Goal: Task Accomplishment & Management: Use online tool/utility

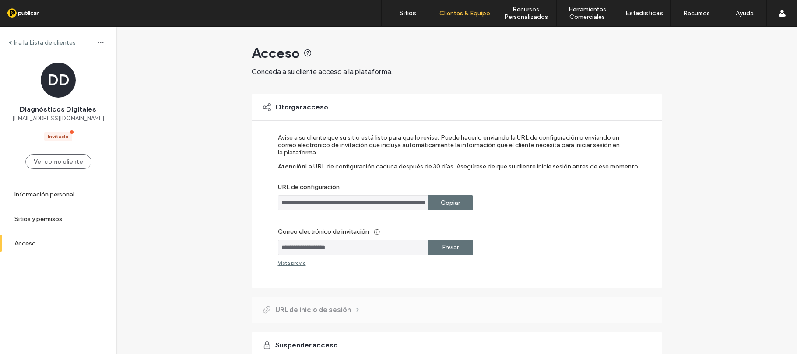
click at [778, 16] on div "Configuración de cuenta Cambiar espacio de trabajo [DOMAIN_NAME] [DOMAIN_NAME] …" at bounding box center [782, 13] width 31 height 26
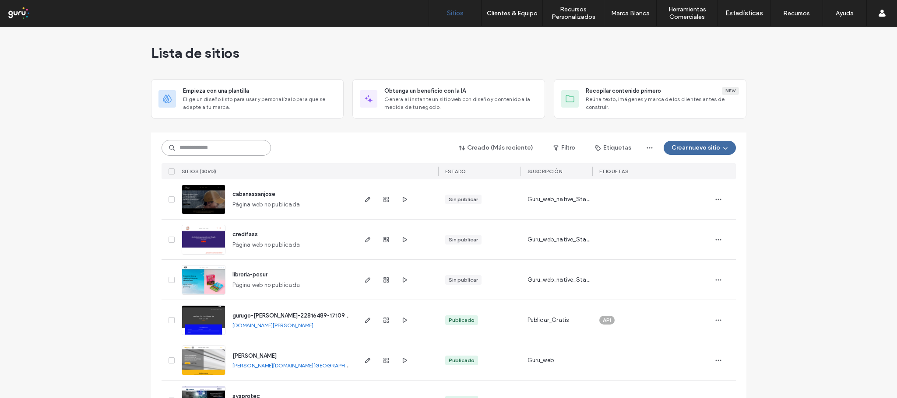
click at [225, 145] on input at bounding box center [216, 148] width 109 height 16
paste input "**********"
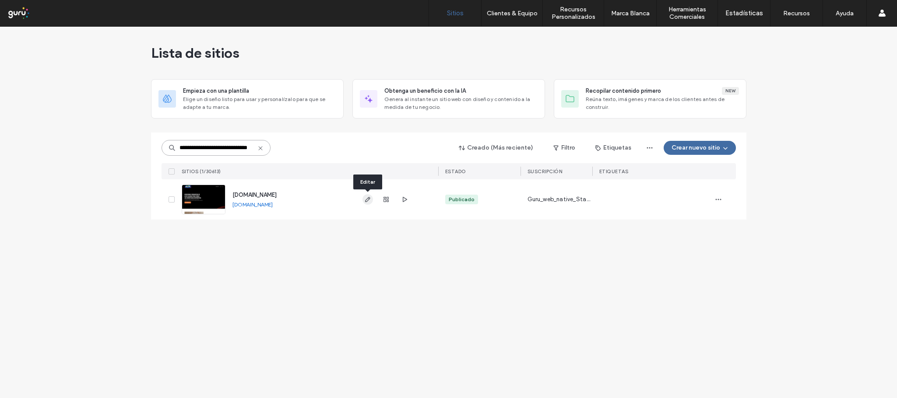
type input "**********"
click at [364, 196] on icon "button" at bounding box center [367, 199] width 7 height 7
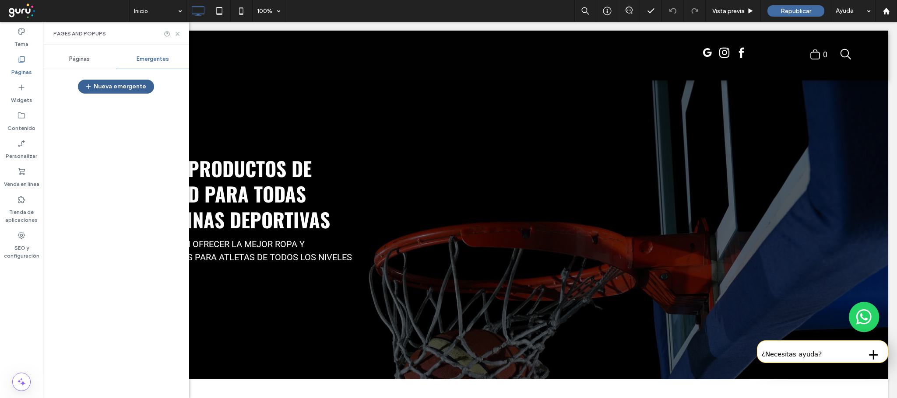
click at [113, 88] on button "Nueva emergente" at bounding box center [116, 87] width 76 height 14
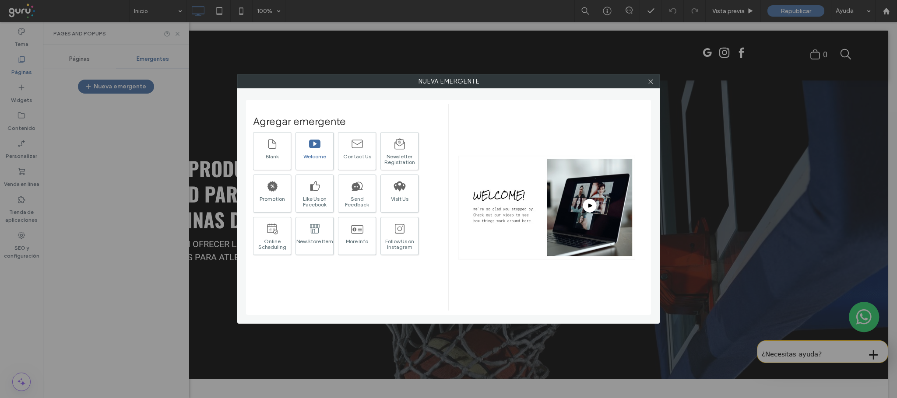
click at [326, 150] on div "Welcome" at bounding box center [315, 151] width 38 height 38
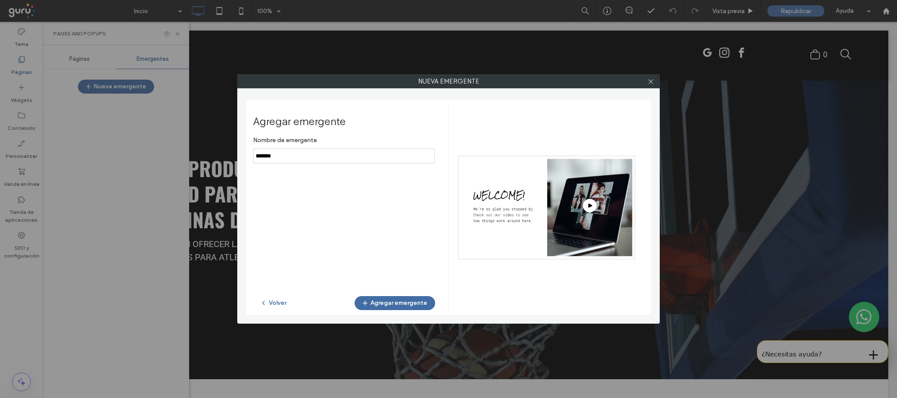
drag, startPoint x: 324, startPoint y: 162, endPoint x: 229, endPoint y: 162, distance: 94.6
click at [229, 162] on div "Nueva emergente Agregar emergente Nombre de emergente Volver Agregar emergente" at bounding box center [448, 199] width 897 height 398
type input "******"
click at [389, 306] on button "Agregar emergente" at bounding box center [395, 303] width 81 height 14
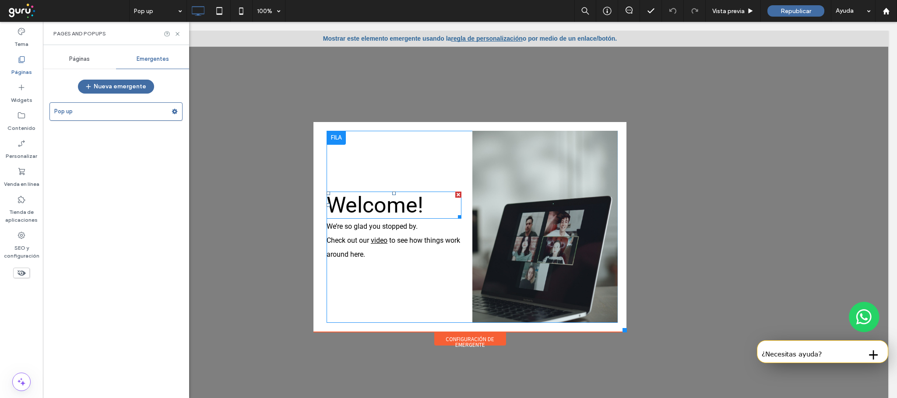
click at [375, 199] on span "Welcome!" at bounding box center [375, 205] width 97 height 25
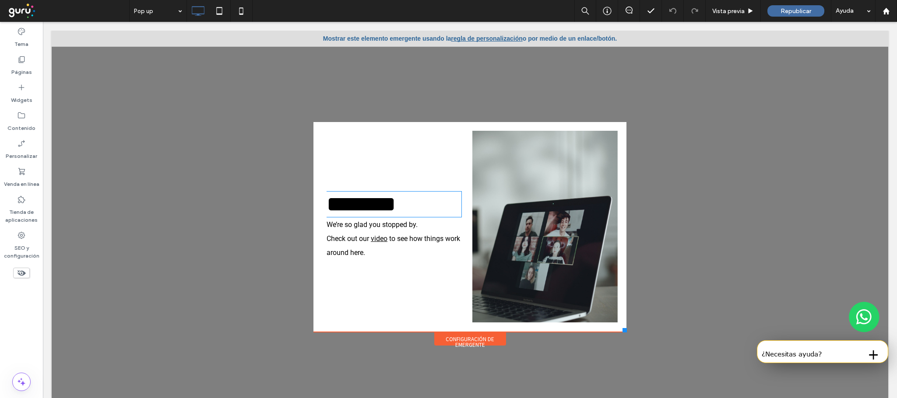
type input "******"
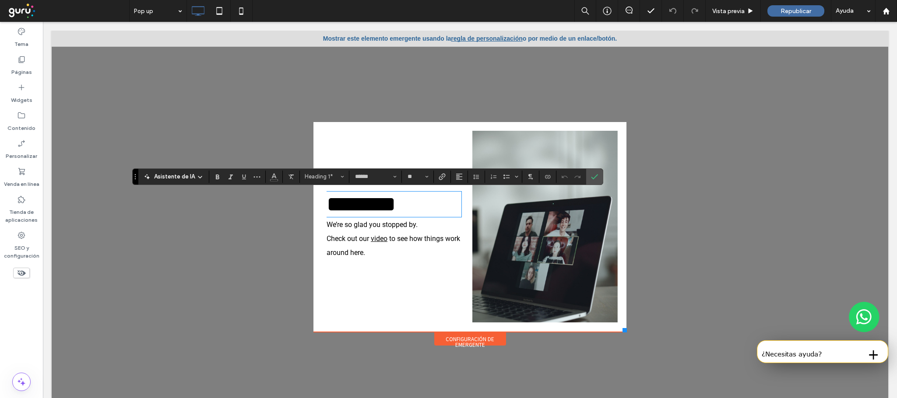
drag, startPoint x: 612, startPoint y: 328, endPoint x: 638, endPoint y: 352, distance: 35.3
click at [638, 352] on div "Click To Paste Click To Paste Click To Paste .st0-undefined{fill-rule:evenodd;c…" at bounding box center [470, 215] width 837 height 368
click at [612, 331] on div "******** We’re so glad you stopped by. Check out our video to see how things wo…" at bounding box center [469, 227] width 313 height 210
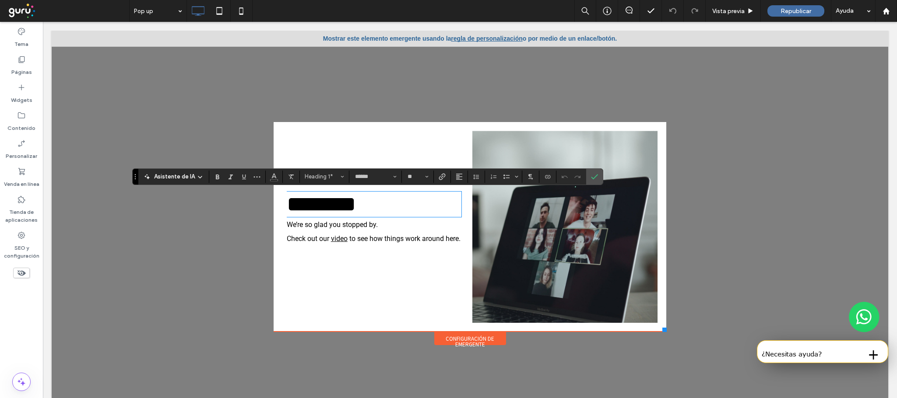
drag, startPoint x: 616, startPoint y: 330, endPoint x: 657, endPoint y: 334, distance: 40.9
click at [657, 334] on div "Click To Paste Click To Paste Click To Paste .st0-undefined{fill-rule:evenodd;c…" at bounding box center [470, 208] width 398 height 276
click at [420, 216] on h1 "********" at bounding box center [374, 205] width 175 height 24
click at [419, 216] on h1 "********" at bounding box center [374, 205] width 175 height 24
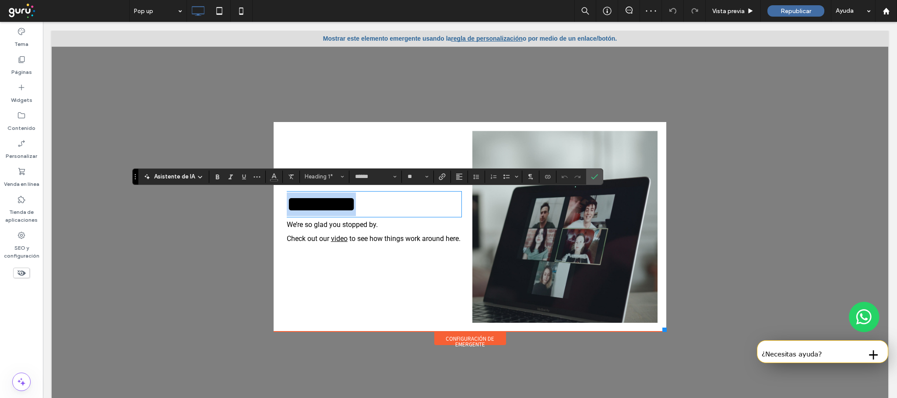
click at [419, 216] on h1 "********" at bounding box center [374, 205] width 175 height 24
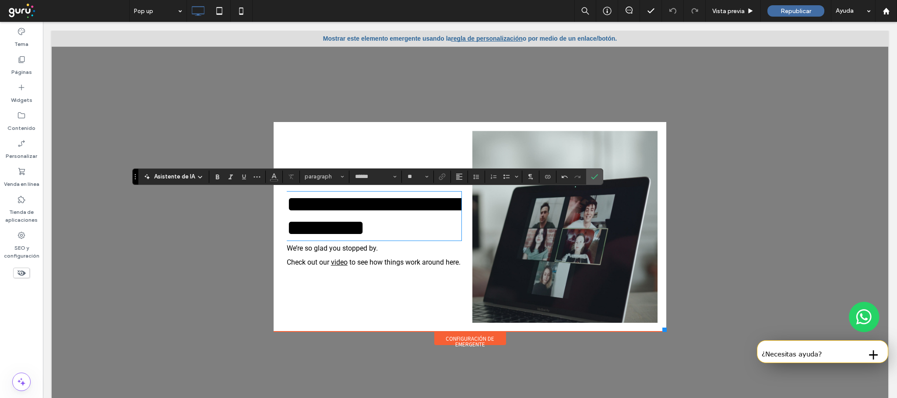
type input "**"
click at [313, 209] on span "**********" at bounding box center [374, 216] width 175 height 45
click at [601, 175] on label "Confirmar" at bounding box center [594, 177] width 13 height 16
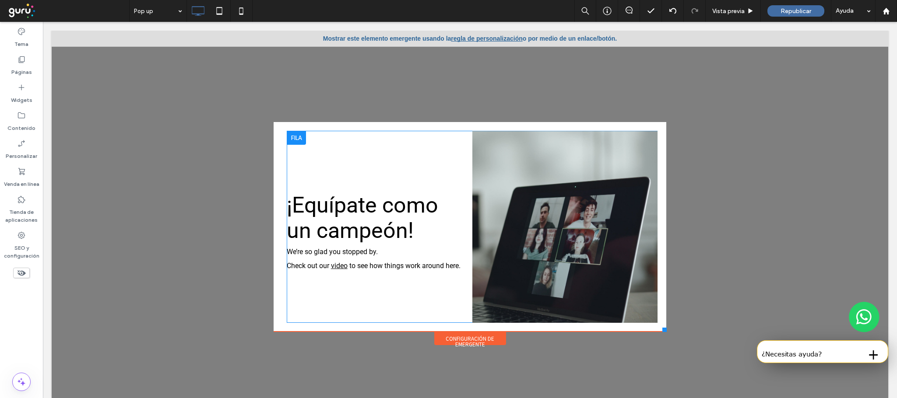
click at [393, 191] on div "¡Equípate como un campeón! We’re so glad you stopped by. Check out our video to…" at bounding box center [380, 227] width 186 height 192
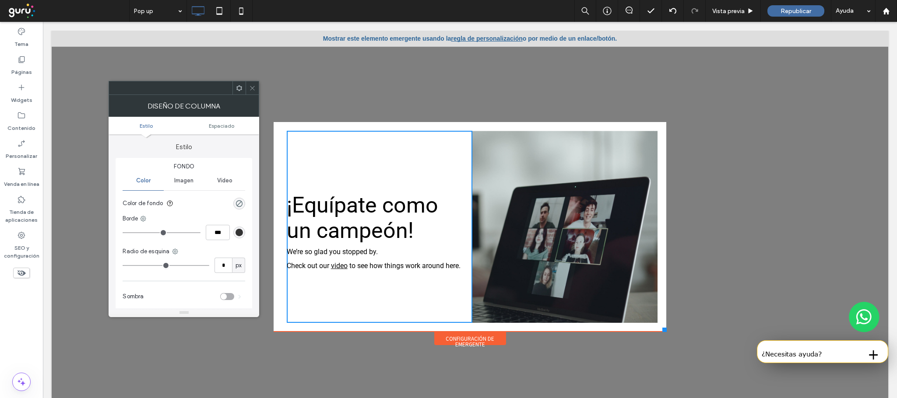
click at [326, 259] on p "We’re so glad you stopped by." at bounding box center [374, 252] width 175 height 14
click at [325, 259] on p "We’re so glad you stopped by." at bounding box center [374, 252] width 175 height 14
click at [363, 253] on span "We’re so glad you stopped by." at bounding box center [332, 252] width 91 height 8
click at [427, 236] on h1 "¡Equípate como un campeón!" at bounding box center [374, 218] width 175 height 51
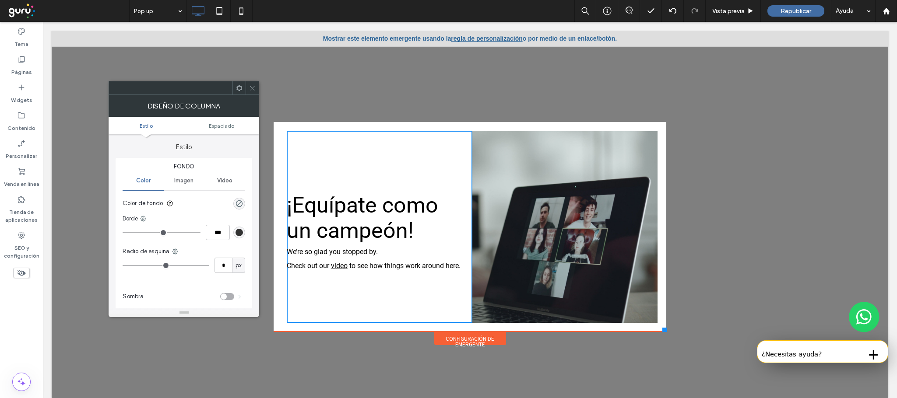
click at [352, 254] on span "We’re so glad you stopped by." at bounding box center [332, 252] width 91 height 8
click at [465, 335] on div "Configuración de emergente" at bounding box center [470, 338] width 72 height 13
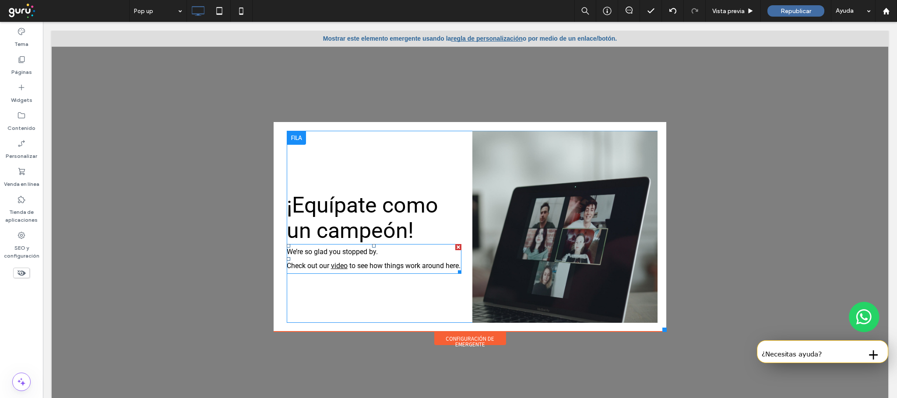
click at [384, 259] on p "We’re so glad you stopped by." at bounding box center [374, 252] width 175 height 14
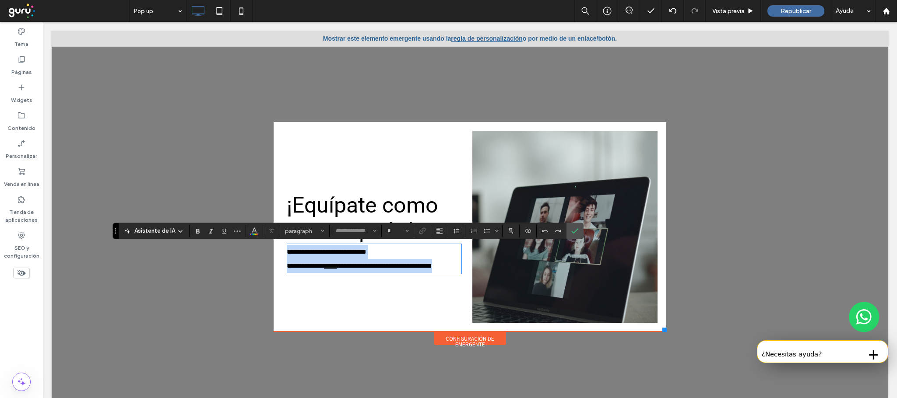
type input "******"
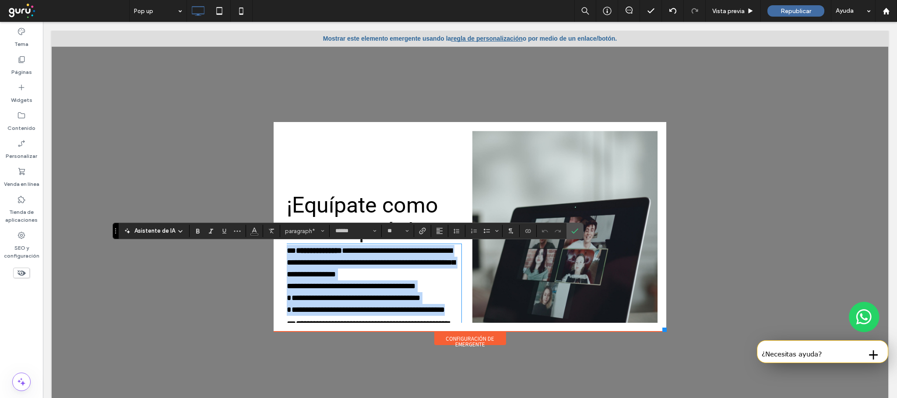
type input "**"
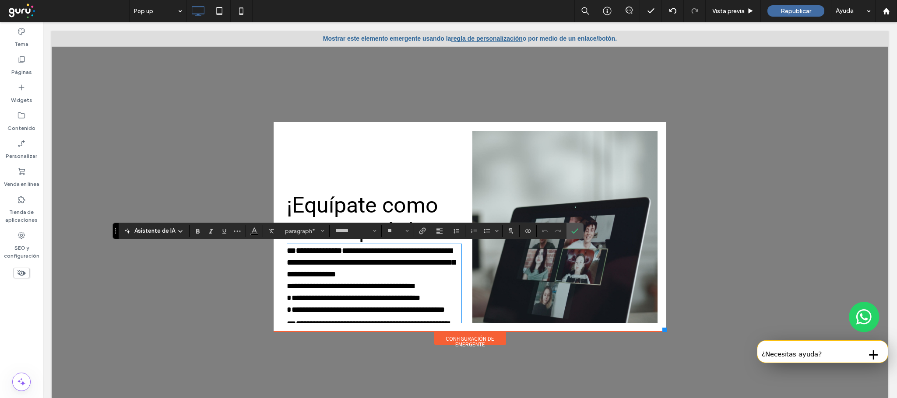
scroll to position [42, 0]
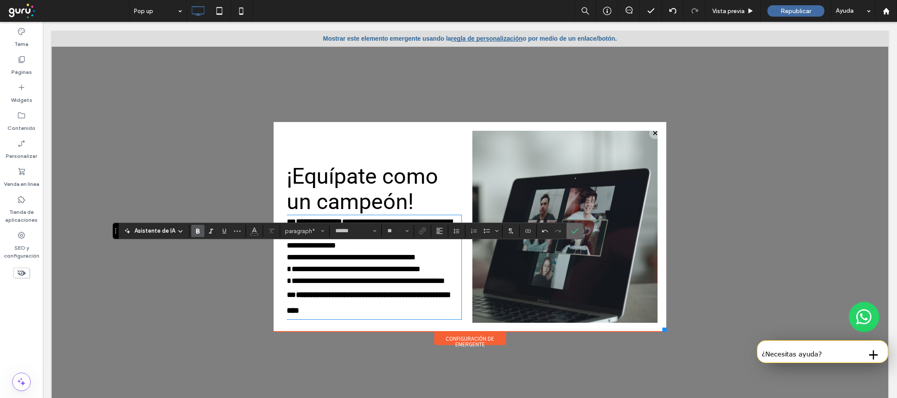
click at [577, 230] on icon "Confirmar" at bounding box center [574, 231] width 7 height 7
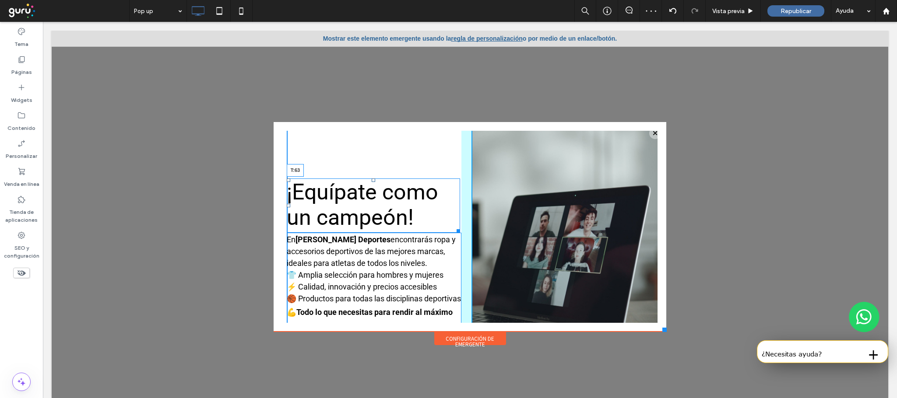
scroll to position [9, 0]
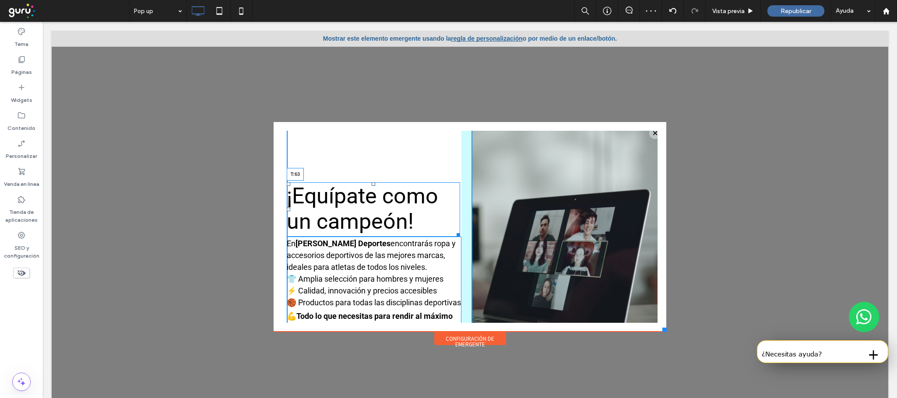
drag, startPoint x: 363, startPoint y: 151, endPoint x: 364, endPoint y: 118, distance: 33.3
click at [364, 118] on div "Click To Paste Click To Paste Click To Paste .st0-undefined{fill-rule:evenodd;c…" at bounding box center [470, 203] width 393 height 260
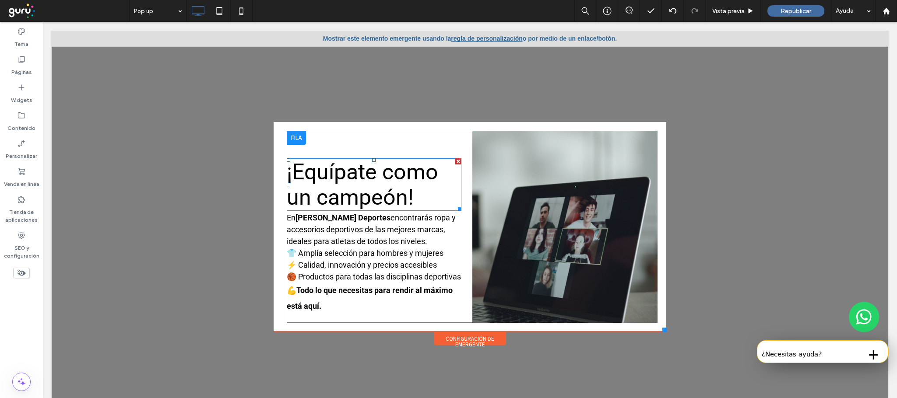
scroll to position [0, 0]
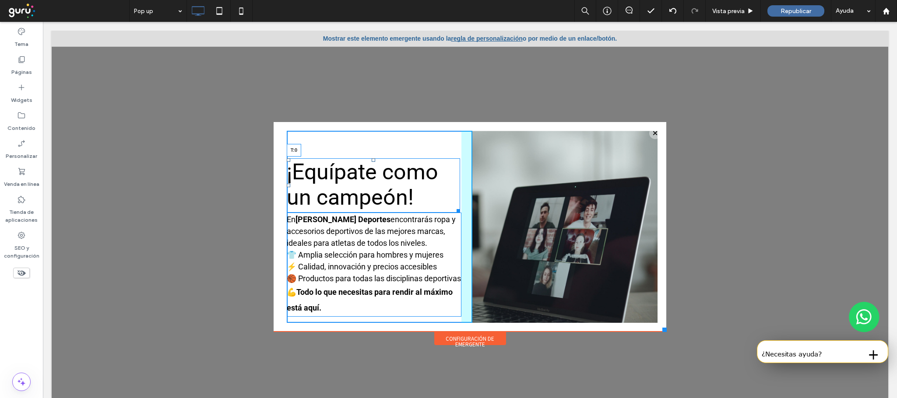
drag, startPoint x: 363, startPoint y: 151, endPoint x: 413, endPoint y: 143, distance: 51.1
click at [370, 121] on div "Click To Paste Click To Paste Click To Paste .st0-undefined{fill-rule:evenodd;c…" at bounding box center [470, 203] width 393 height 260
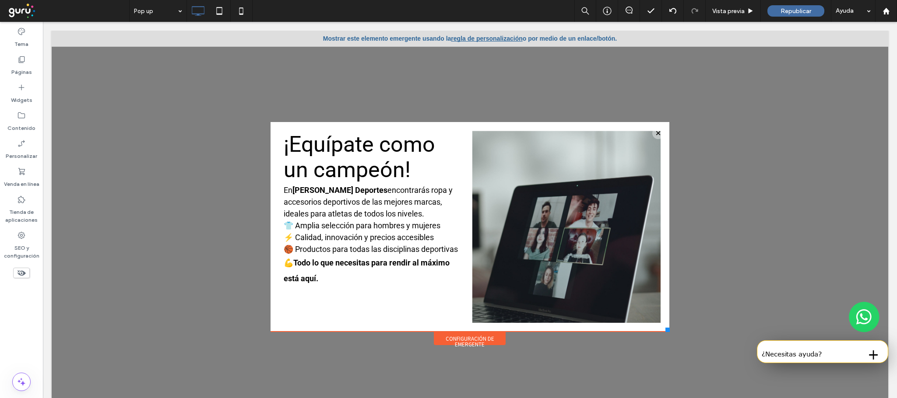
drag, startPoint x: 653, startPoint y: 328, endPoint x: 660, endPoint y: 335, distance: 10.2
click at [660, 335] on div "Click To Paste Click To Paste Click To Paste .st0-undefined{fill-rule:evenodd;c…" at bounding box center [470, 208] width 404 height 276
click at [23, 89] on icon at bounding box center [21, 87] width 9 height 9
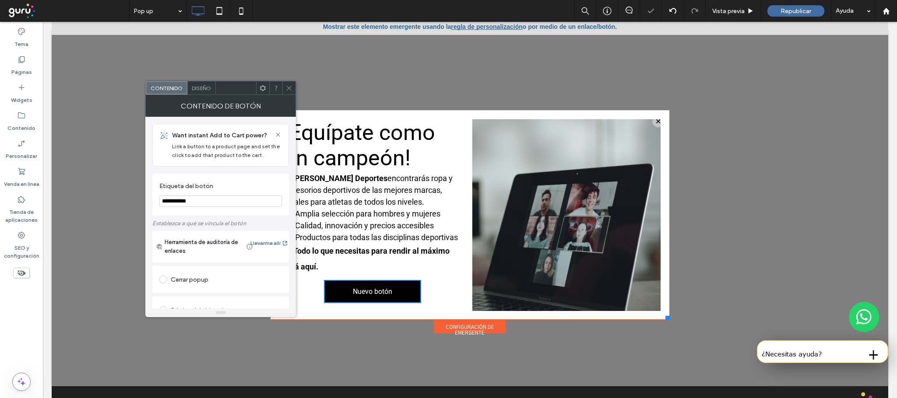
scroll to position [10, 0]
drag, startPoint x: 213, startPoint y: 196, endPoint x: 154, endPoint y: 197, distance: 58.7
click at [154, 197] on div "**********" at bounding box center [220, 195] width 137 height 42
paste input "**********"
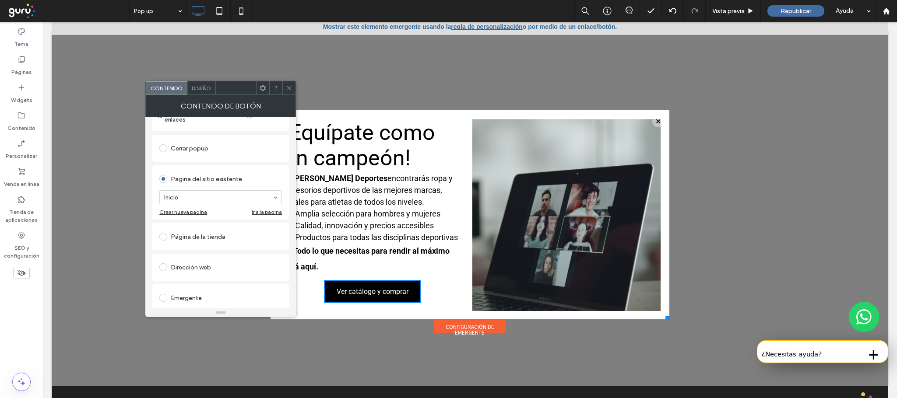
type input "**********"
click at [251, 198] on input at bounding box center [218, 197] width 109 height 6
click at [155, 203] on div "Página del sitio existente Inicio Tienda Términos y condiciones Contacto Sign i…" at bounding box center [220, 193] width 137 height 54
click at [201, 240] on div "Página de la tienda" at bounding box center [220, 237] width 123 height 14
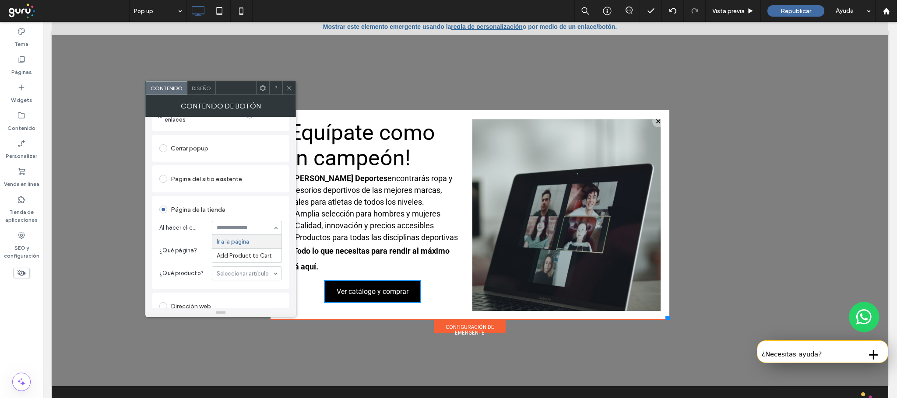
click at [257, 229] on input at bounding box center [245, 228] width 56 height 6
click at [275, 212] on div "Página de la tienda" at bounding box center [220, 210] width 123 height 14
click at [266, 252] on input at bounding box center [245, 251] width 56 height 6
click at [270, 236] on section "Al hacer clic... Ir a la página" at bounding box center [220, 228] width 123 height 23
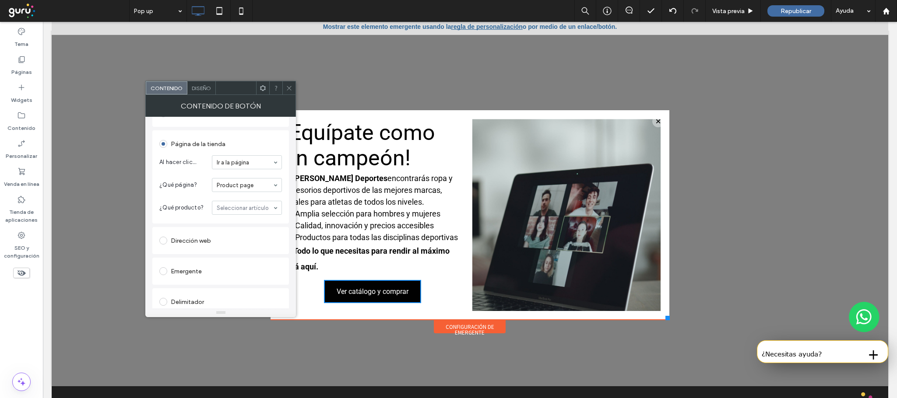
scroll to position [263, 0]
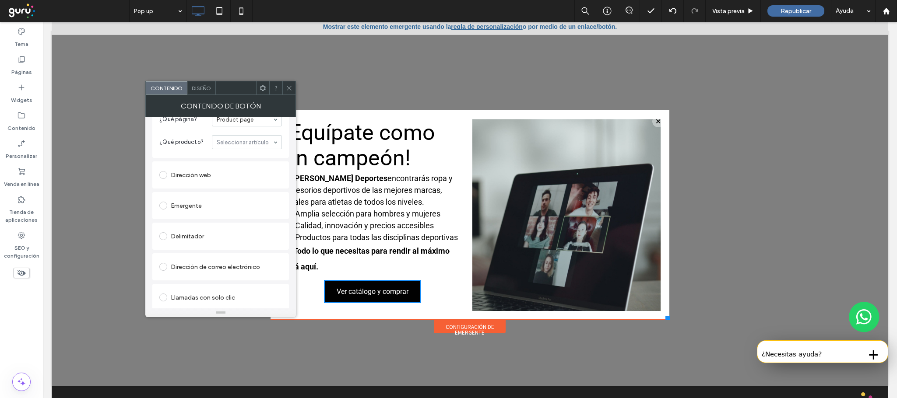
click at [291, 87] on use at bounding box center [289, 88] width 4 height 4
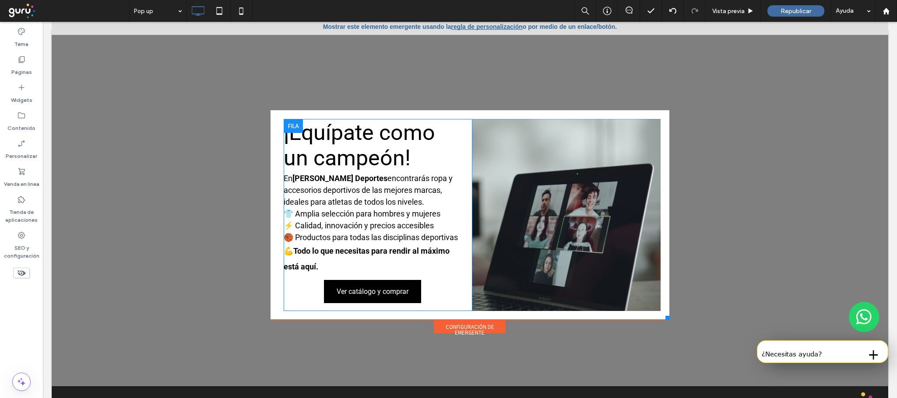
click at [626, 190] on div "Click To Paste" at bounding box center [566, 215] width 189 height 192
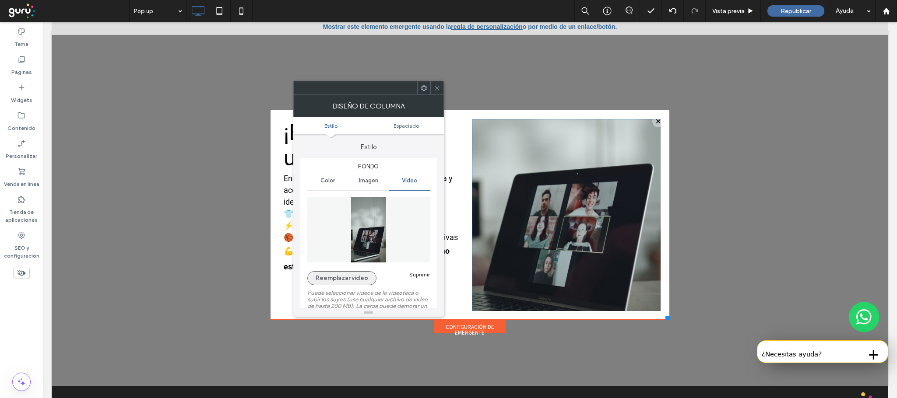
click at [351, 284] on button "Reemplazar video" at bounding box center [341, 278] width 69 height 14
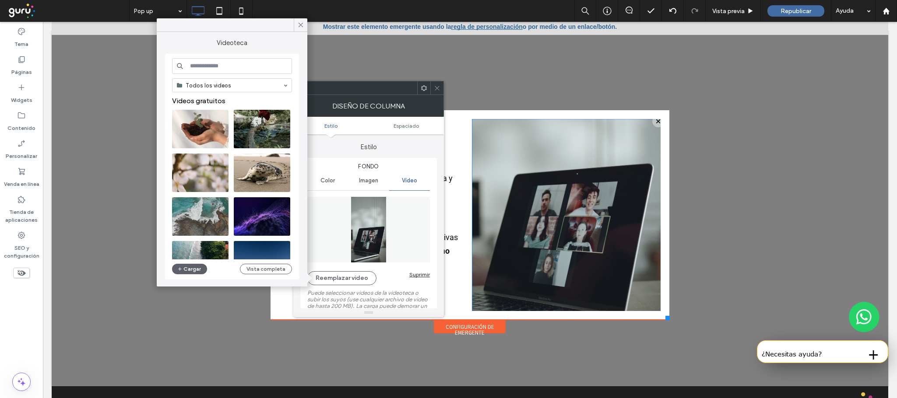
click at [227, 68] on input at bounding box center [232, 66] width 120 height 16
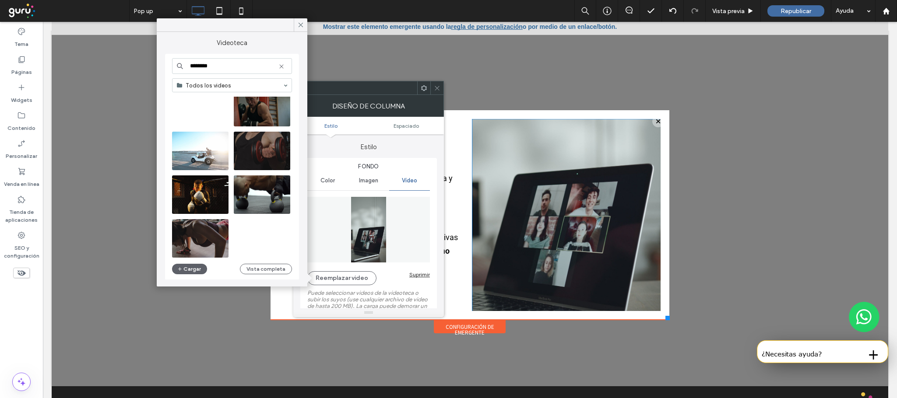
scroll to position [376, 0]
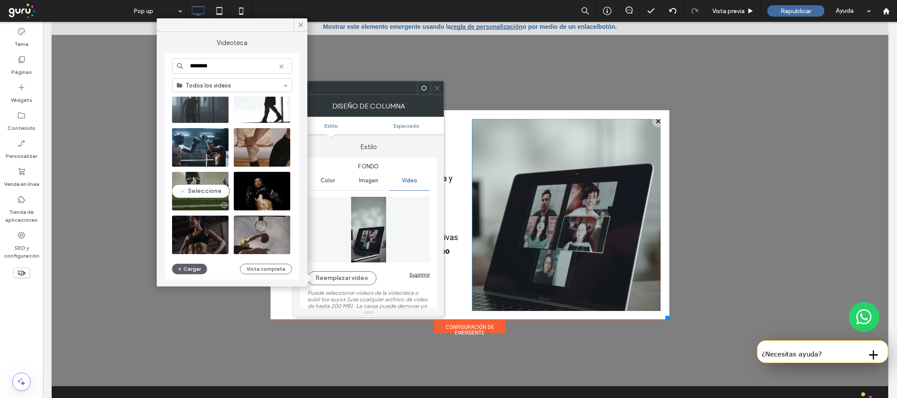
type input "********"
click at [192, 188] on video at bounding box center [200, 191] width 56 height 39
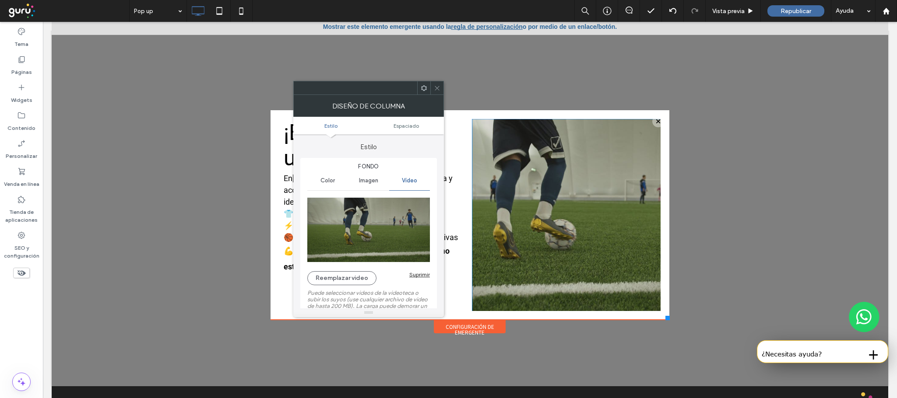
click at [439, 85] on icon at bounding box center [437, 88] width 7 height 7
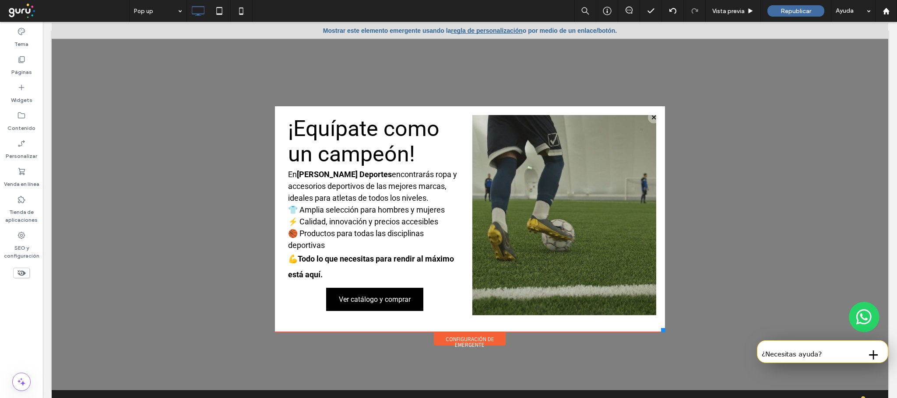
scroll to position [0, 0]
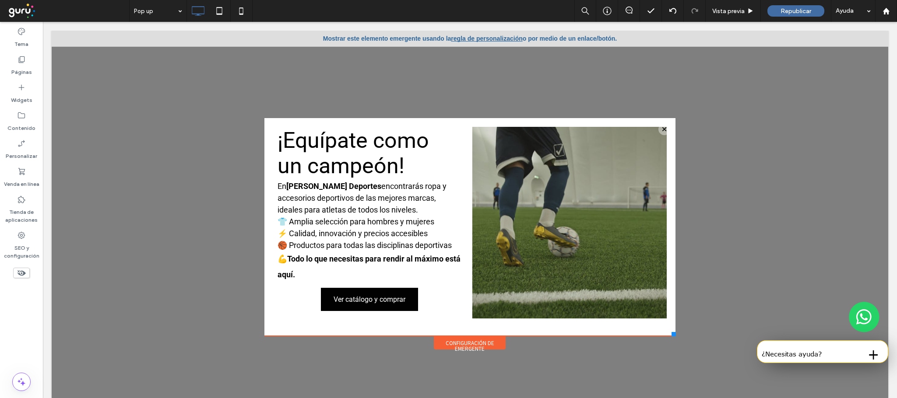
drag, startPoint x: 657, startPoint y: 316, endPoint x: 666, endPoint y: 336, distance: 22.4
click at [672, 336] on div at bounding box center [674, 334] width 4 height 4
click at [464, 33] on div "Mostrar este elemento emergente usando la regla de personalización o por medio …" at bounding box center [470, 39] width 837 height 16
click at [465, 39] on link "regla de personalización" at bounding box center [486, 38] width 71 height 7
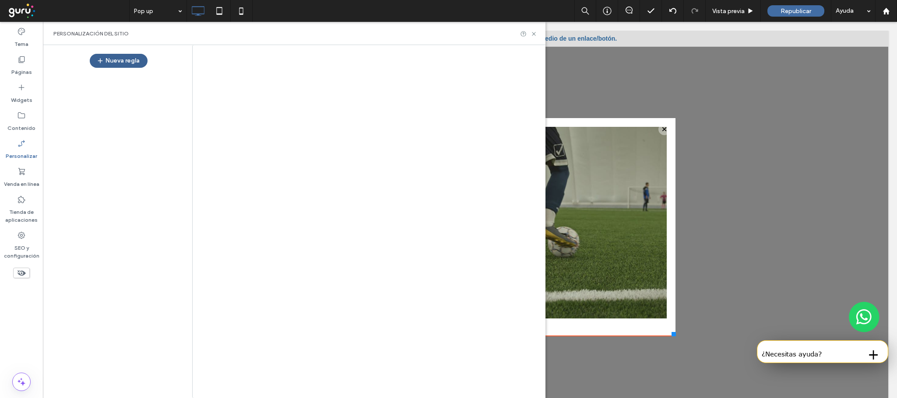
click at [123, 63] on button "Nueva regla" at bounding box center [119, 61] width 58 height 14
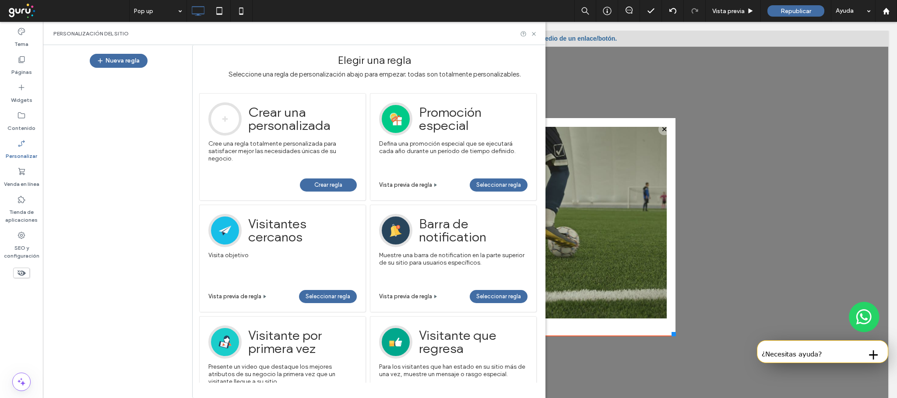
click at [333, 180] on span "Crear regla" at bounding box center [328, 185] width 28 height 13
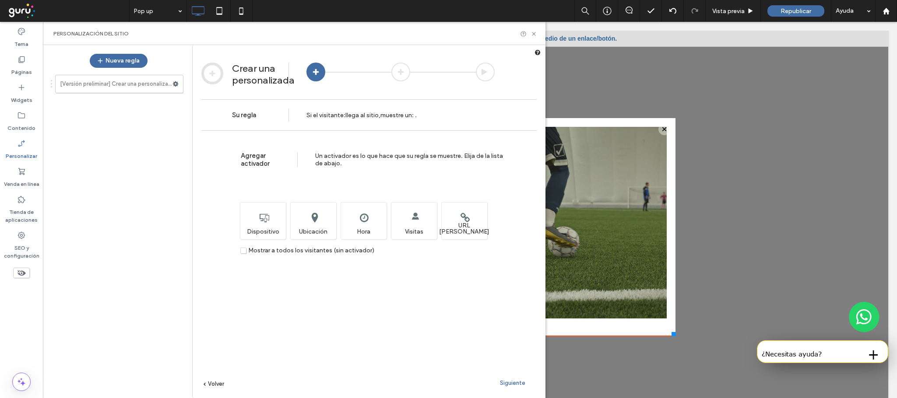
click at [244, 254] on label "Mostrar a todos los visitantes (sin activador)" at bounding box center [307, 250] width 134 height 7
click at [515, 383] on span "Siguiente" at bounding box center [512, 383] width 25 height 7
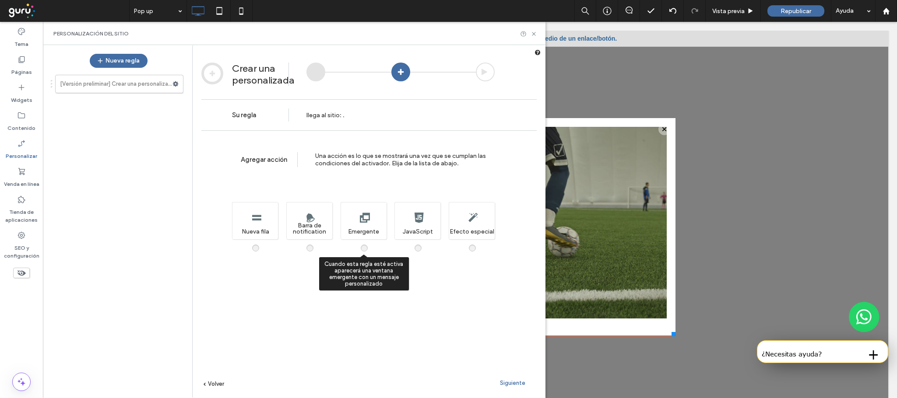
click at [364, 227] on div "Cuando esta regla esté activa aparecerá una ventana emergente con un mensaje pe…" at bounding box center [364, 220] width 46 height 37
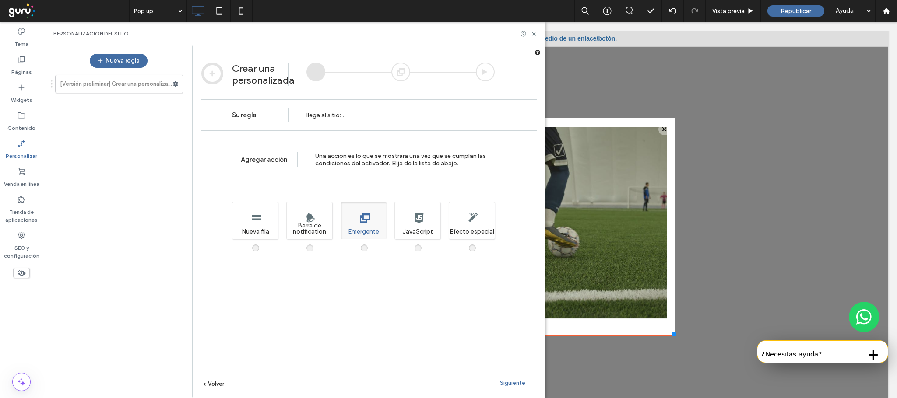
click at [511, 380] on span "Siguiente" at bounding box center [512, 383] width 25 height 7
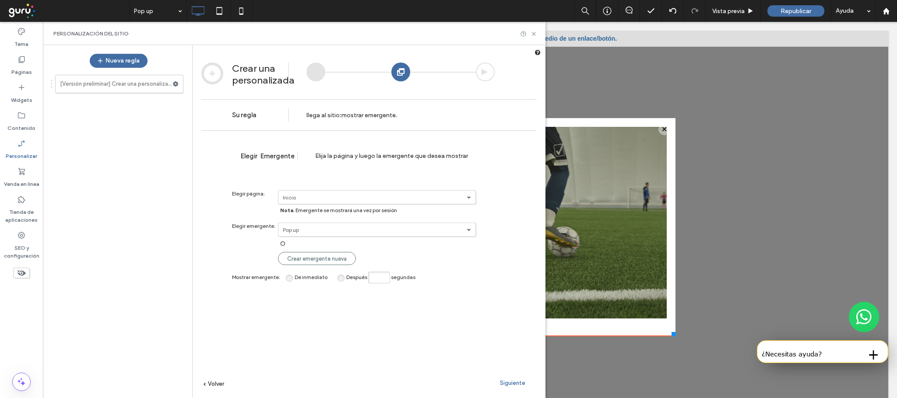
click at [512, 385] on span "Siguiente" at bounding box center [512, 383] width 25 height 7
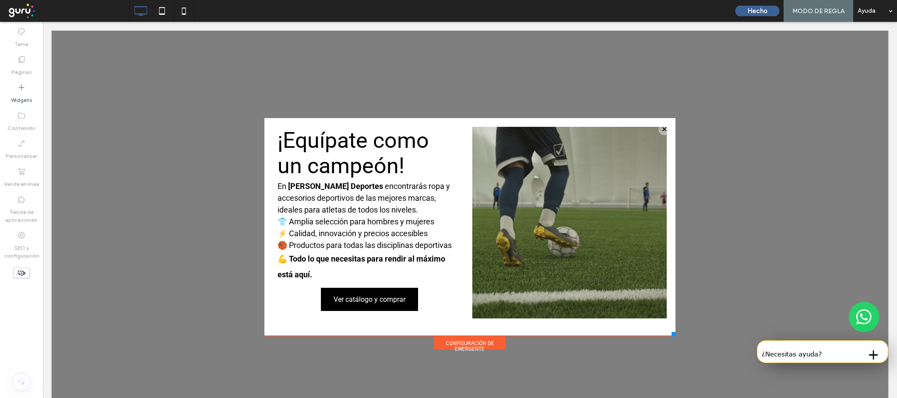
click at [758, 13] on button "Hecho" at bounding box center [758, 11] width 44 height 11
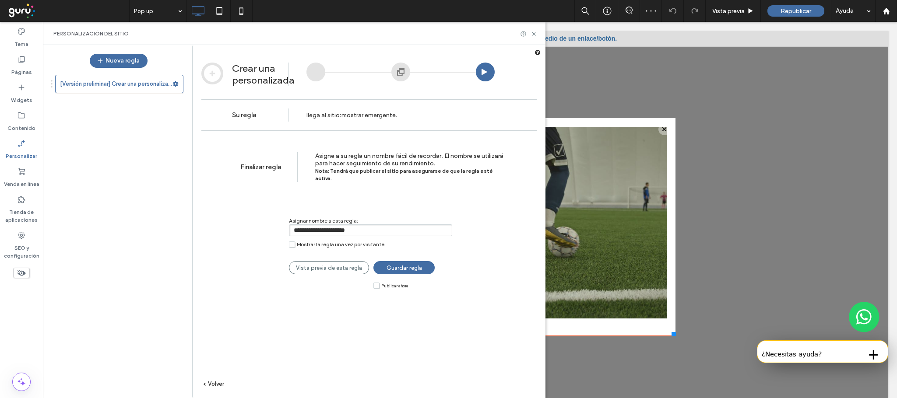
click at [406, 225] on input "**********" at bounding box center [370, 231] width 163 height 12
type input "******"
click at [374, 282] on label "Publicar ahora" at bounding box center [390, 285] width 35 height 7
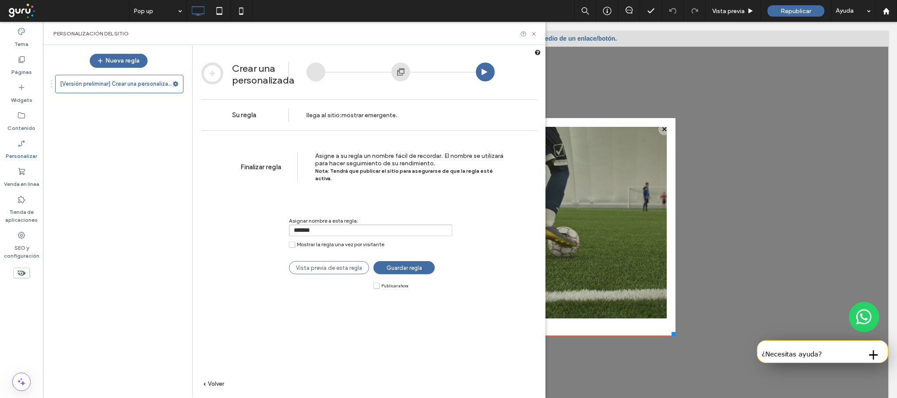
click at [393, 265] on span "Guardar regla" at bounding box center [404, 268] width 35 height 7
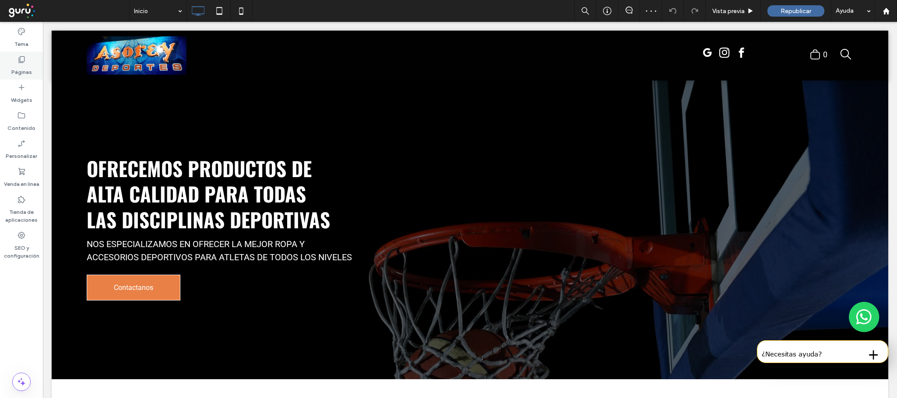
click at [22, 66] on label "Páginas" at bounding box center [21, 70] width 21 height 12
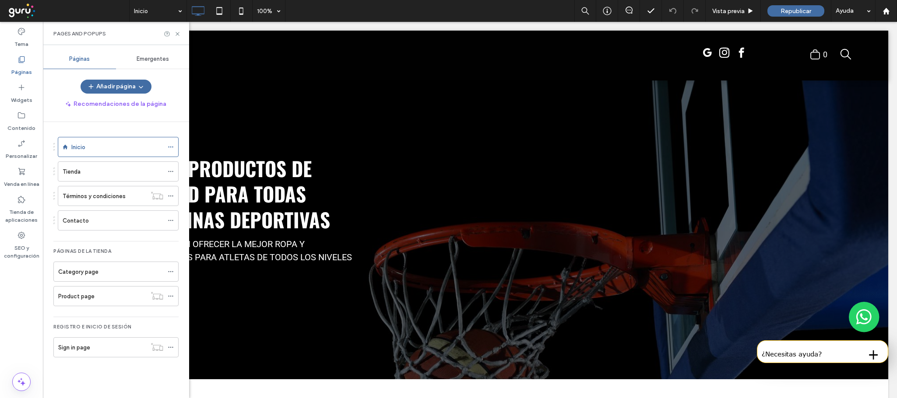
click at [141, 56] on span "Emergentes" at bounding box center [153, 59] width 32 height 7
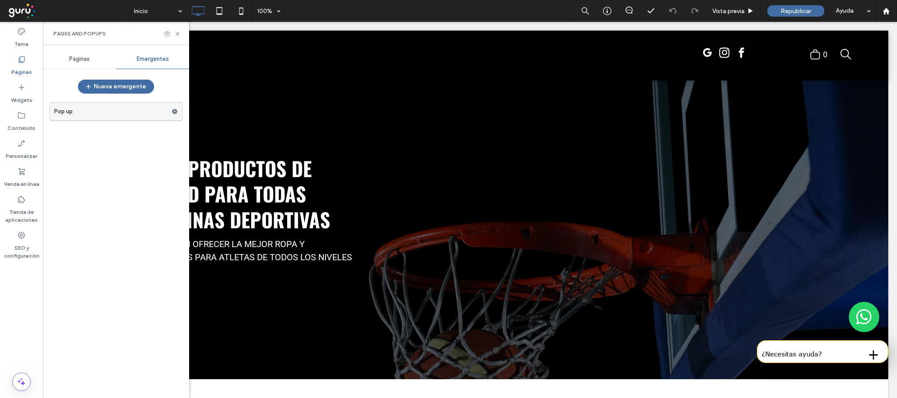
click at [119, 106] on label "Pop up" at bounding box center [112, 112] width 117 height 18
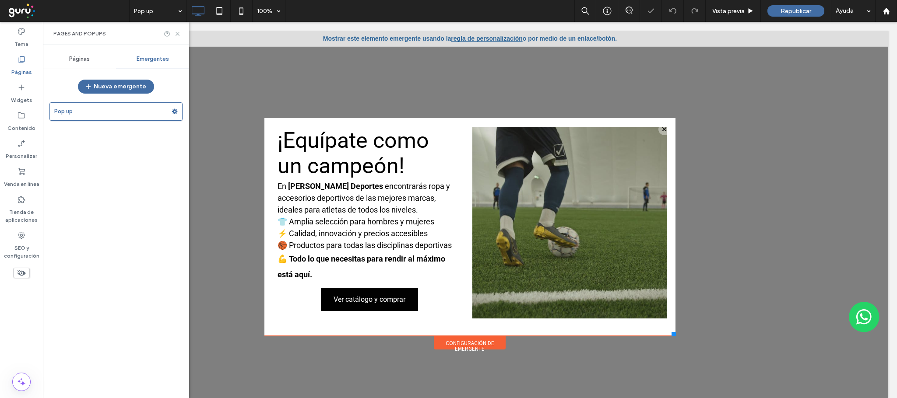
click at [444, 337] on div "Configuración de emergente" at bounding box center [470, 343] width 72 height 13
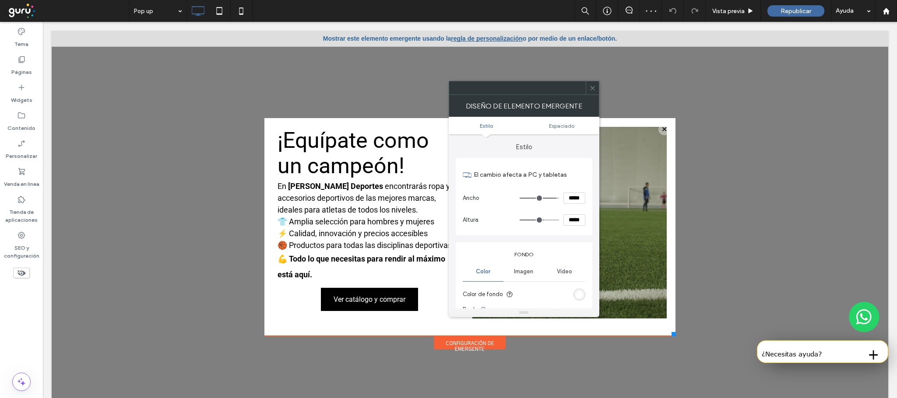
scroll to position [197, 0]
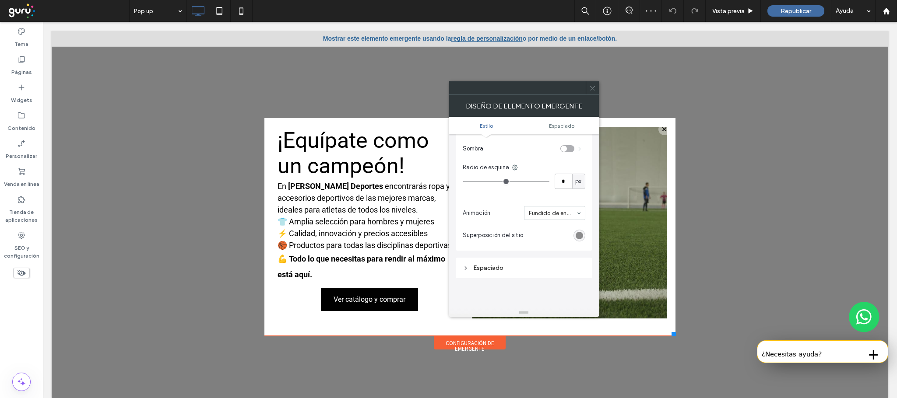
click at [577, 237] on div "rgba(0, 0, 0, 0.5)" at bounding box center [579, 235] width 7 height 7
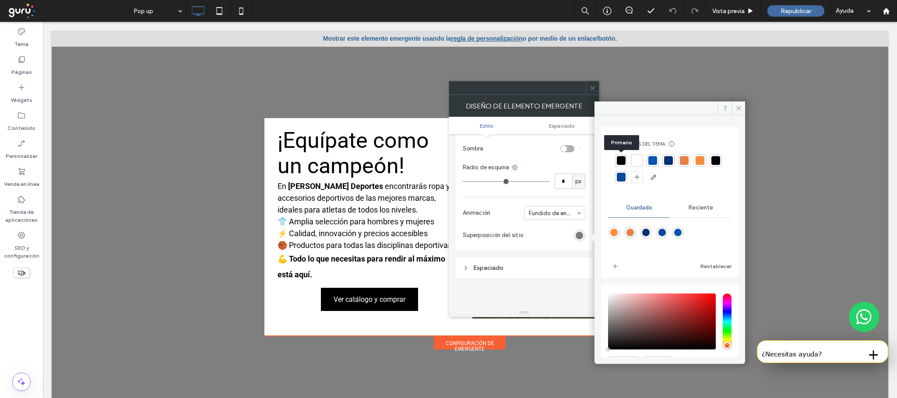
click at [616, 158] on div at bounding box center [621, 161] width 12 height 12
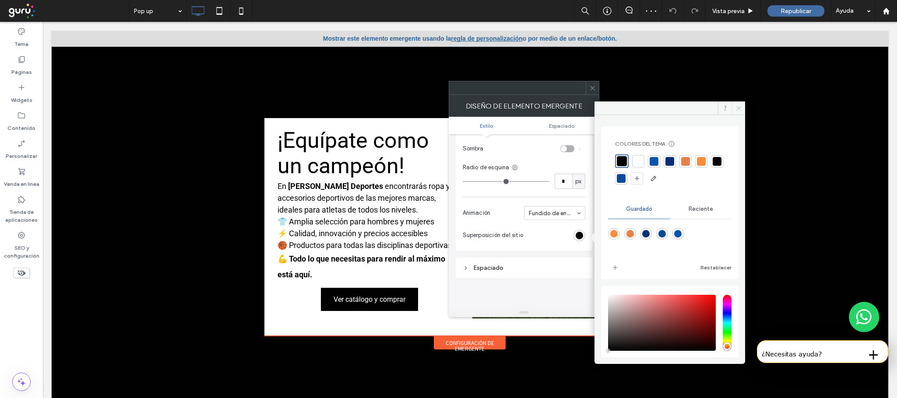
click at [739, 108] on icon at bounding box center [739, 108] width 7 height 7
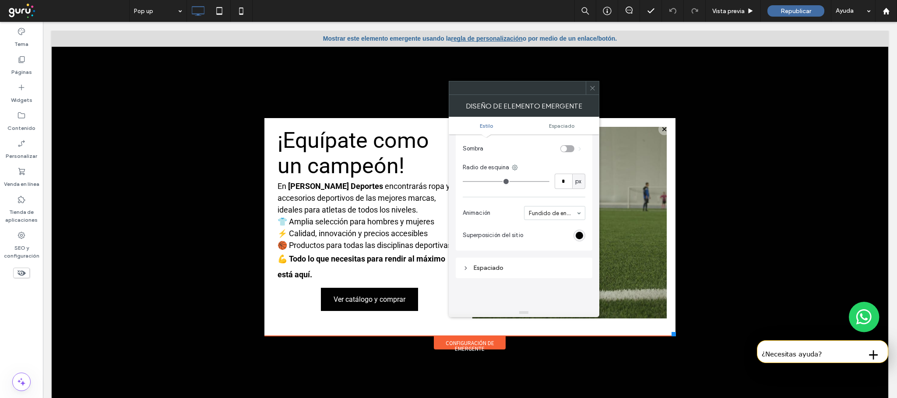
click at [775, 191] on div at bounding box center [470, 219] width 837 height 377
click at [591, 92] on span at bounding box center [592, 87] width 7 height 13
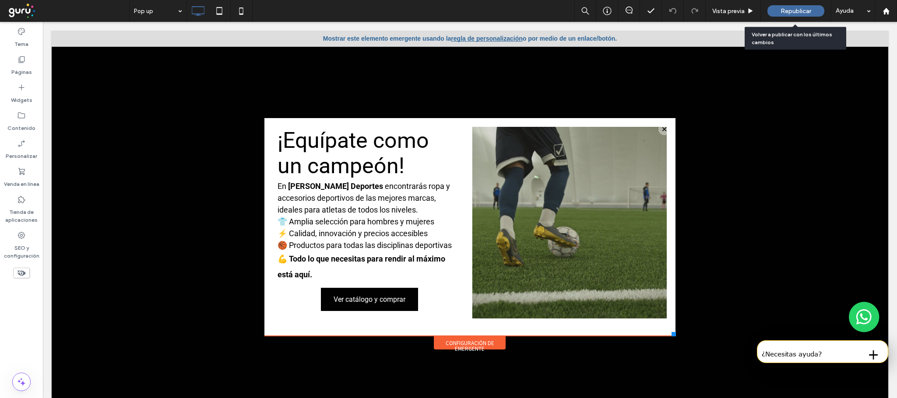
click at [802, 3] on div "Republicar" at bounding box center [796, 11] width 57 height 22
click at [804, 11] on span "Republicar" at bounding box center [796, 10] width 31 height 7
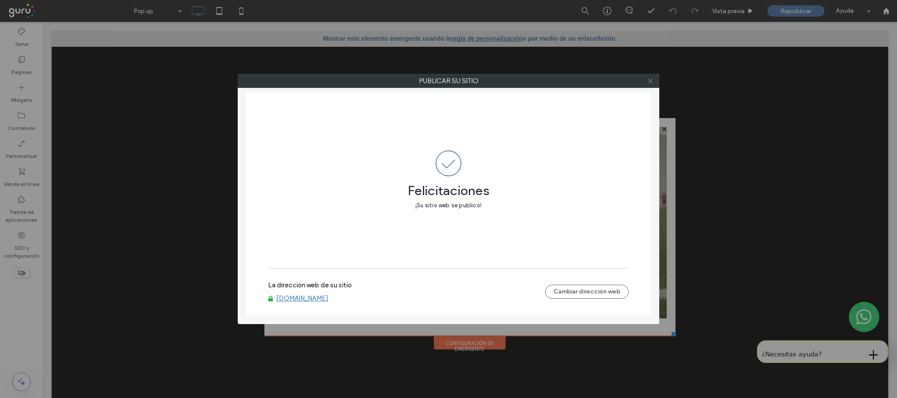
click at [652, 80] on use at bounding box center [650, 81] width 4 height 4
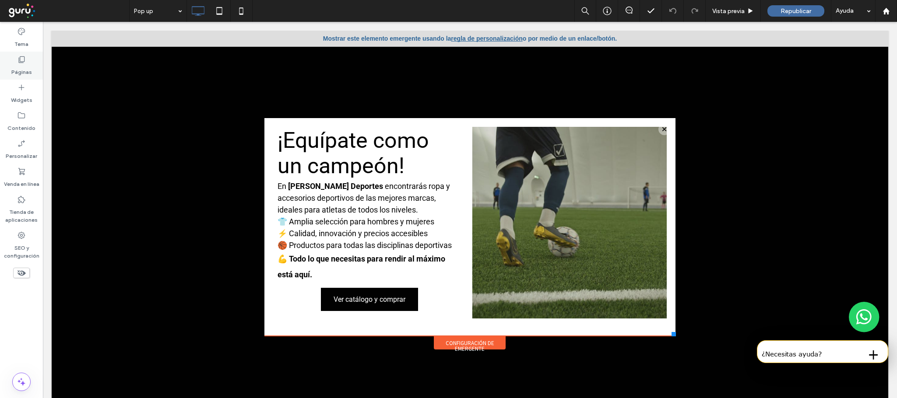
click at [16, 64] on label "Páginas" at bounding box center [21, 70] width 21 height 12
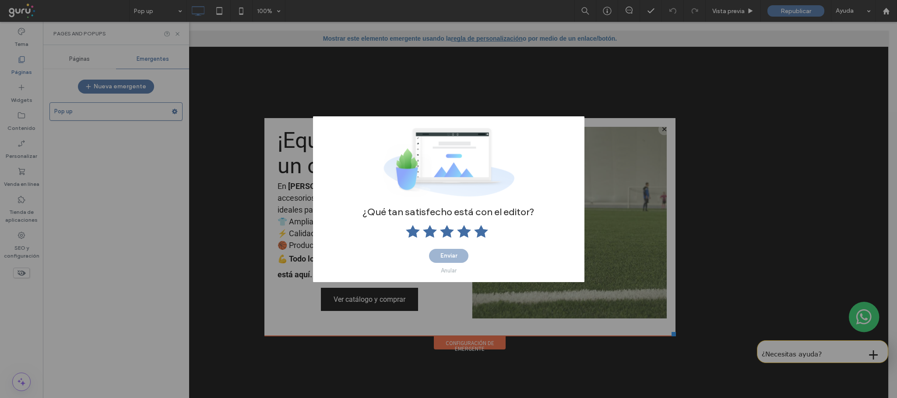
click at [561, 131] on div at bounding box center [448, 162] width 271 height 79
